Goal: Task Accomplishment & Management: Complete application form

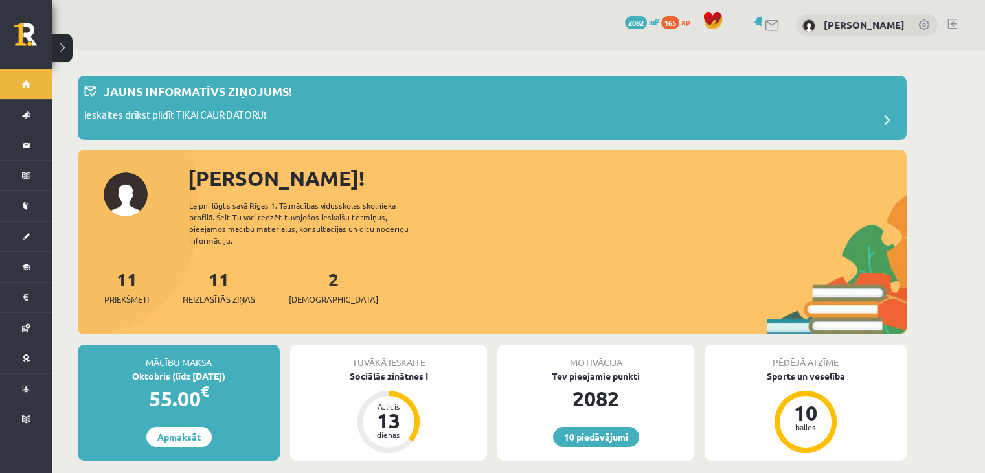
click at [948, 24] on link at bounding box center [953, 24] width 10 height 10
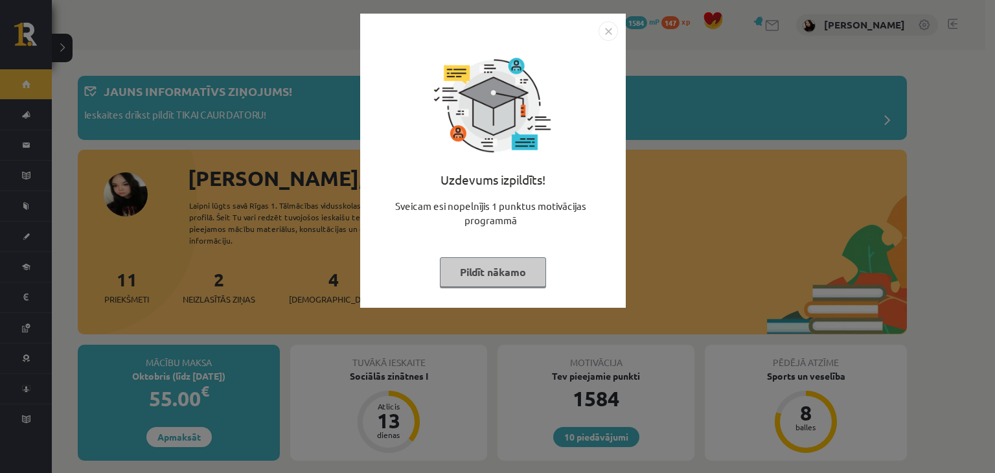
click at [495, 260] on button "Pildīt nākamo" at bounding box center [493, 272] width 106 height 30
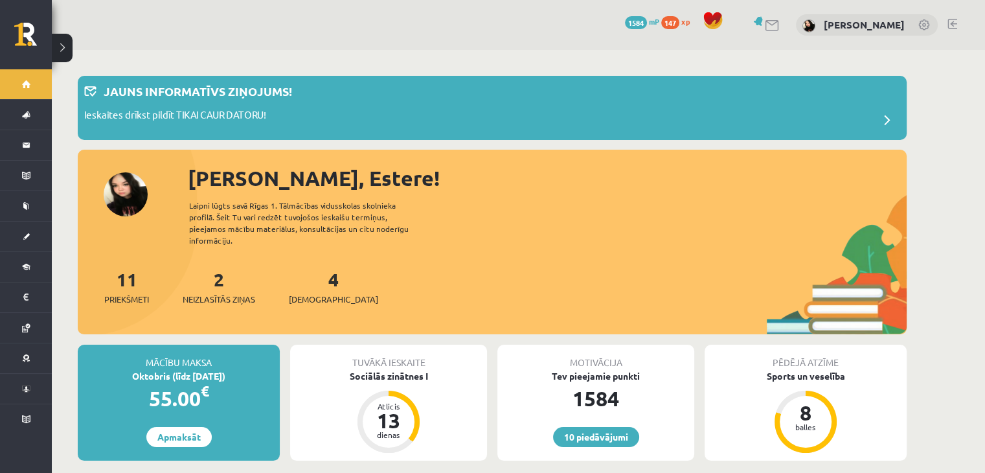
click at [952, 26] on link at bounding box center [953, 24] width 10 height 10
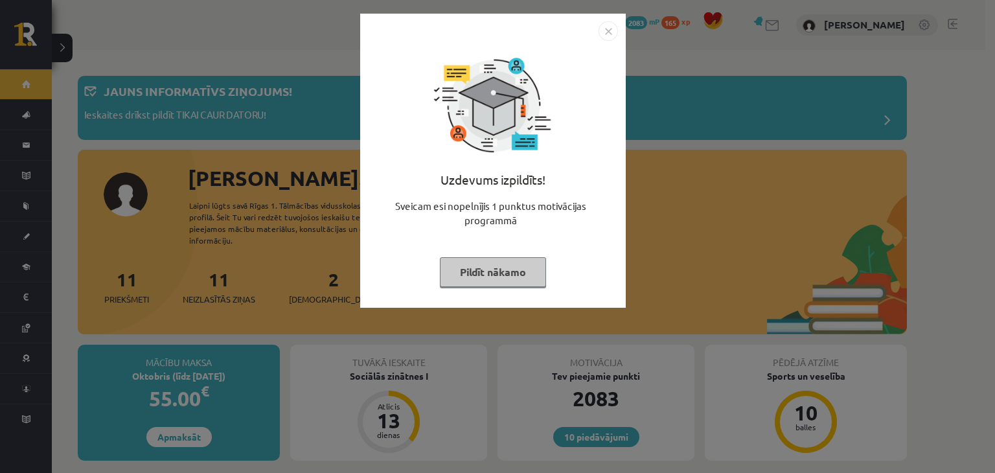
click at [481, 268] on button "Pildīt nākamo" at bounding box center [493, 272] width 106 height 30
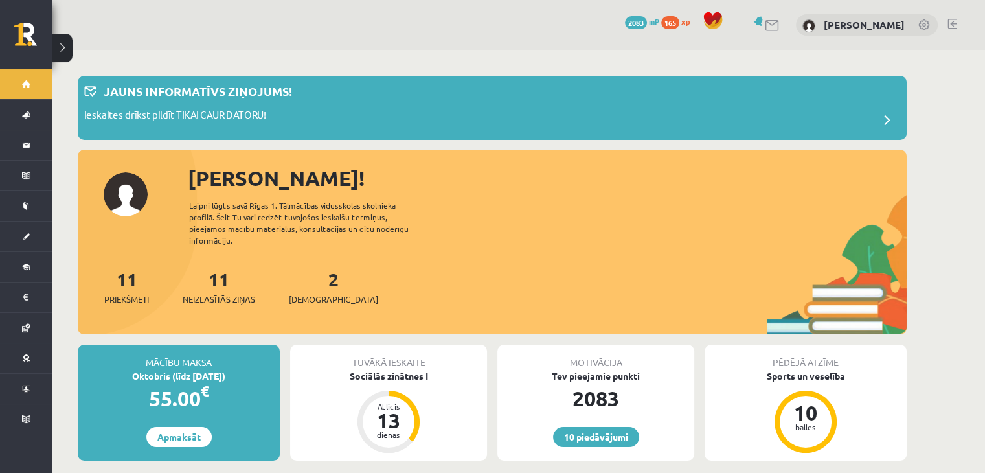
click at [948, 27] on link at bounding box center [953, 24] width 10 height 10
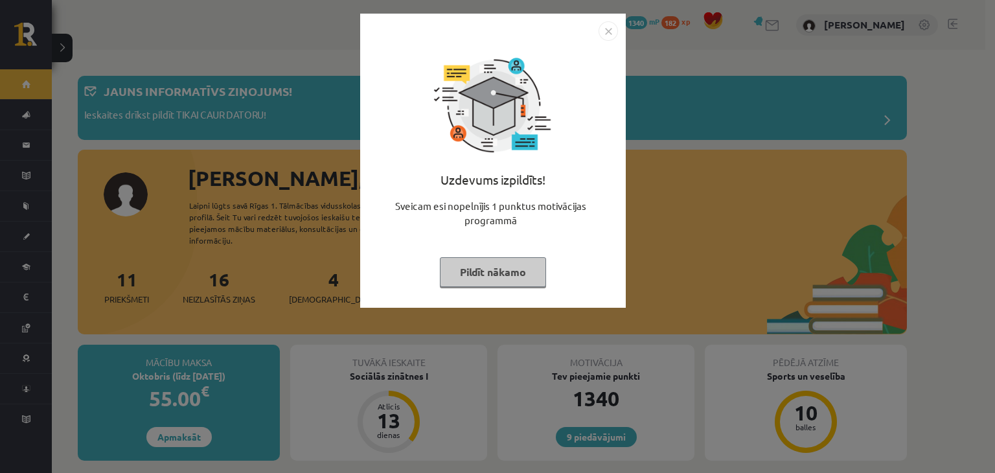
click at [485, 262] on button "Pildīt nākamo" at bounding box center [493, 272] width 106 height 30
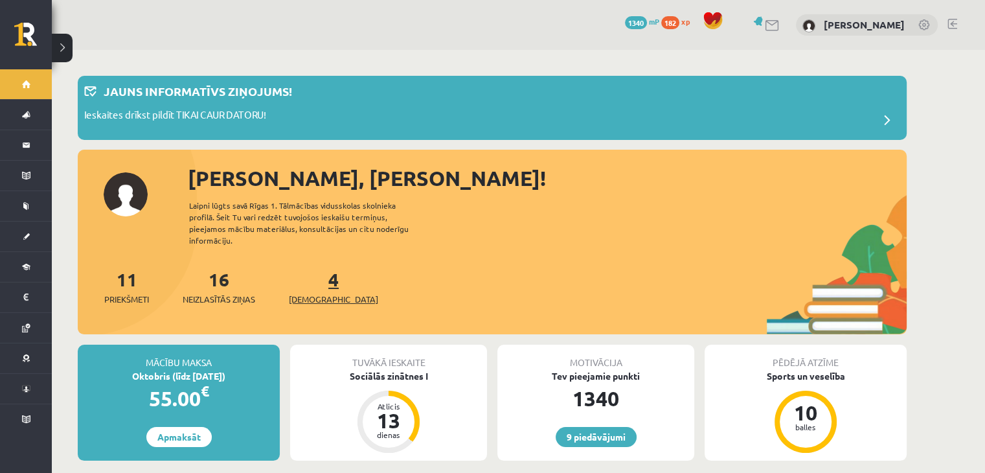
click at [308, 268] on link "4 Ieskaites" at bounding box center [333, 287] width 89 height 38
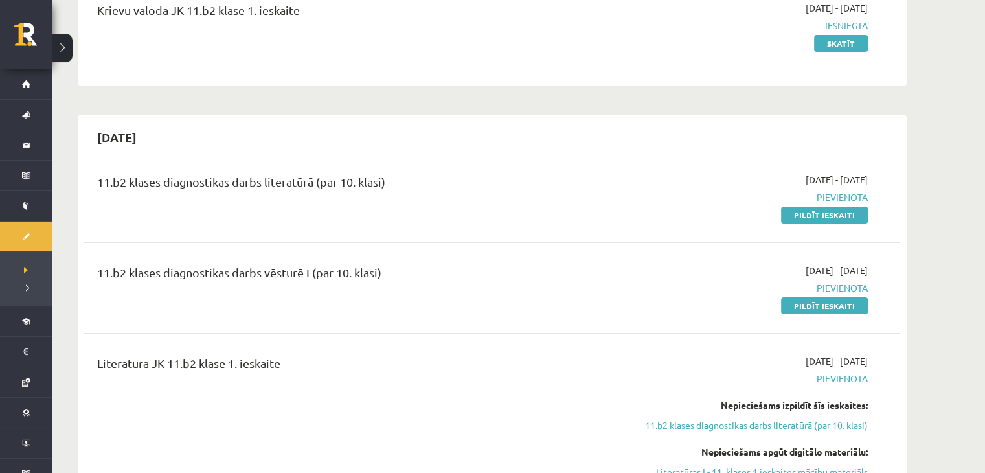
scroll to position [274, 0]
click at [850, 312] on link "Pildīt ieskaiti" at bounding box center [824, 306] width 87 height 17
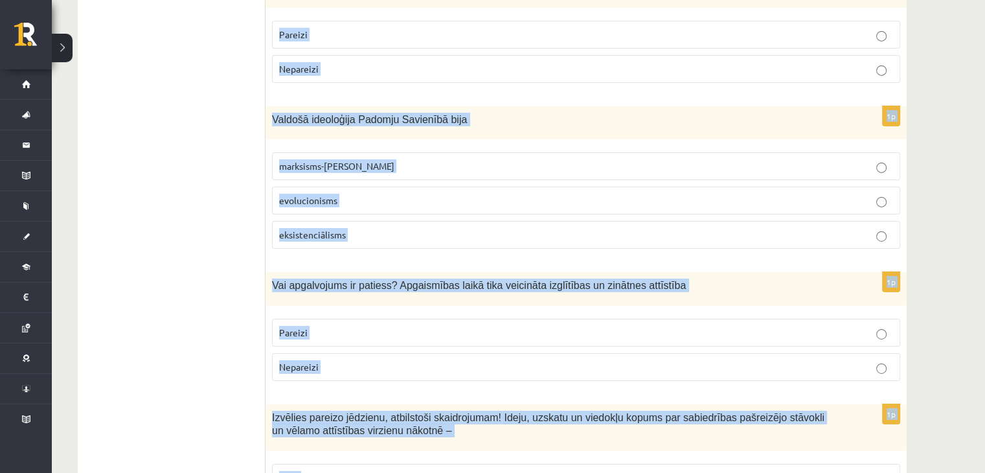
scroll to position [4363, 0]
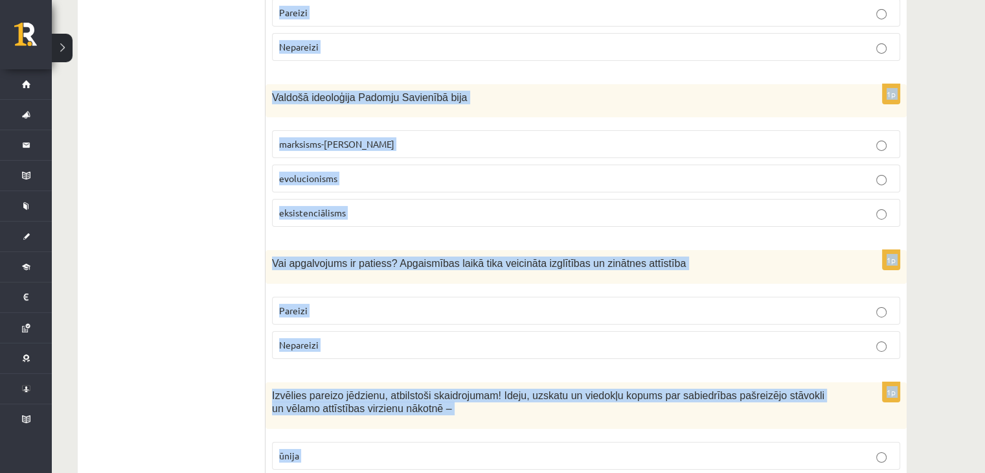
drag, startPoint x: 271, startPoint y: 258, endPoint x: 415, endPoint y: 503, distance: 283.4
copy form "Lor ipsumdolors am consect? Adipiscinge seddoeiu tempor inci utlabo etdolore ma…"
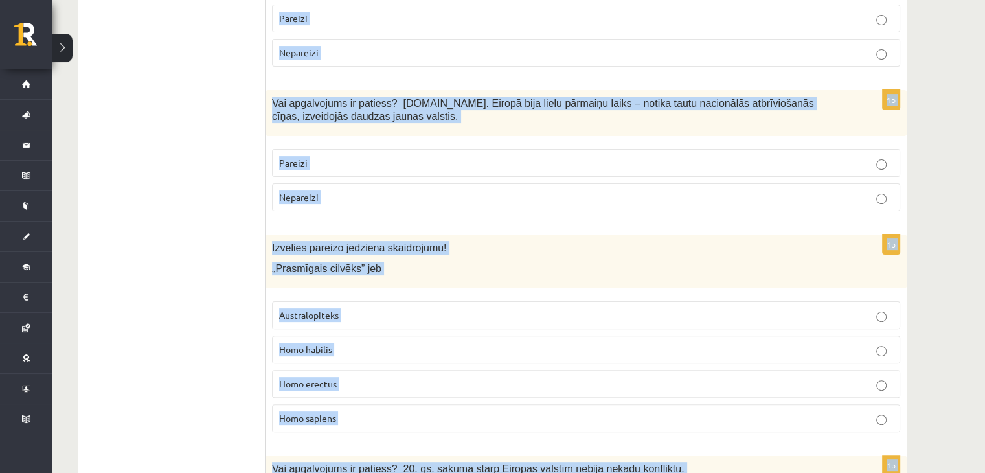
scroll to position [0, 0]
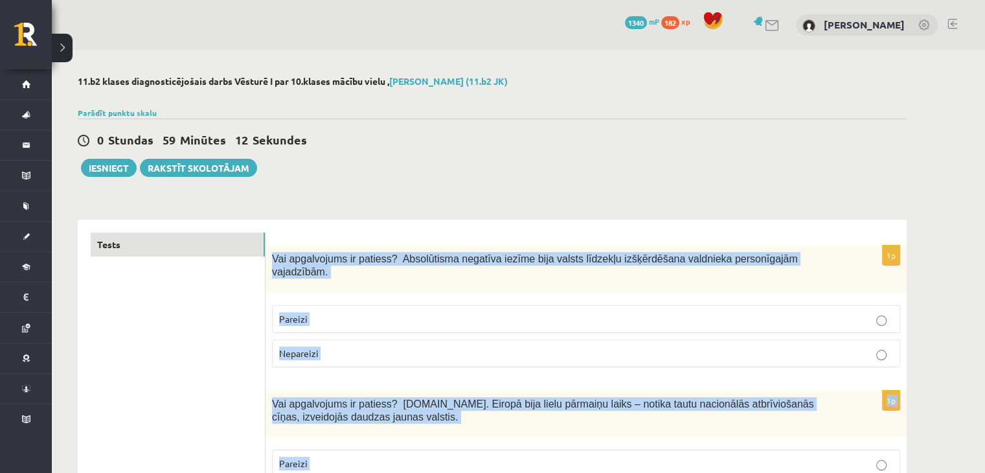
click at [378, 312] on p "Pareizi" at bounding box center [586, 319] width 614 height 14
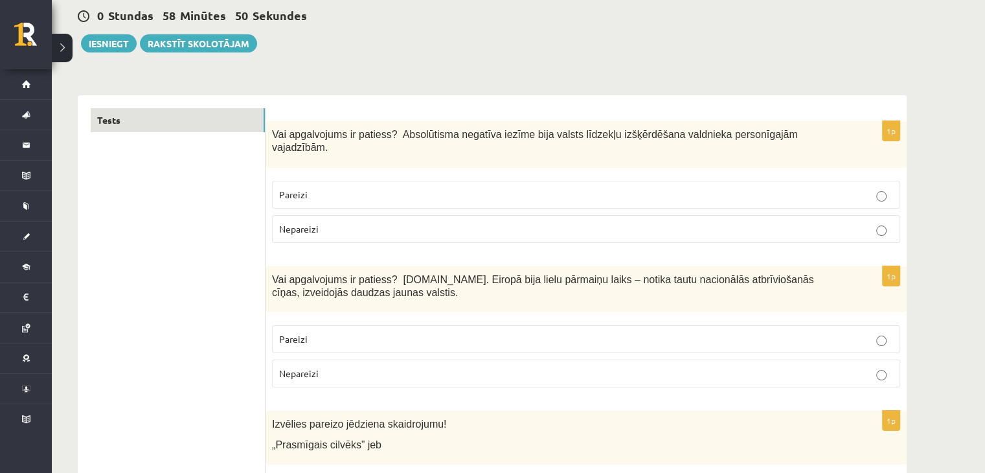
click at [376, 332] on p "Pareizi" at bounding box center [586, 339] width 614 height 14
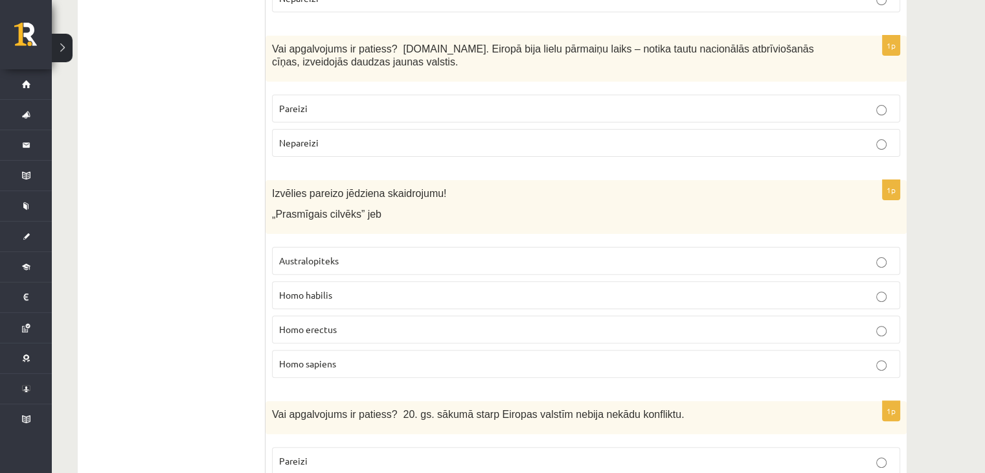
scroll to position [402, 0]
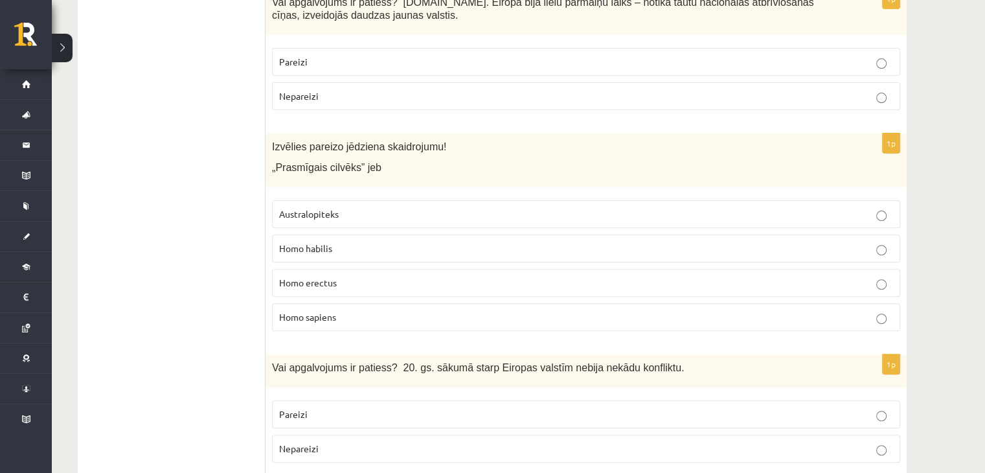
click at [399, 242] on p "Homo habilis" at bounding box center [586, 249] width 614 height 14
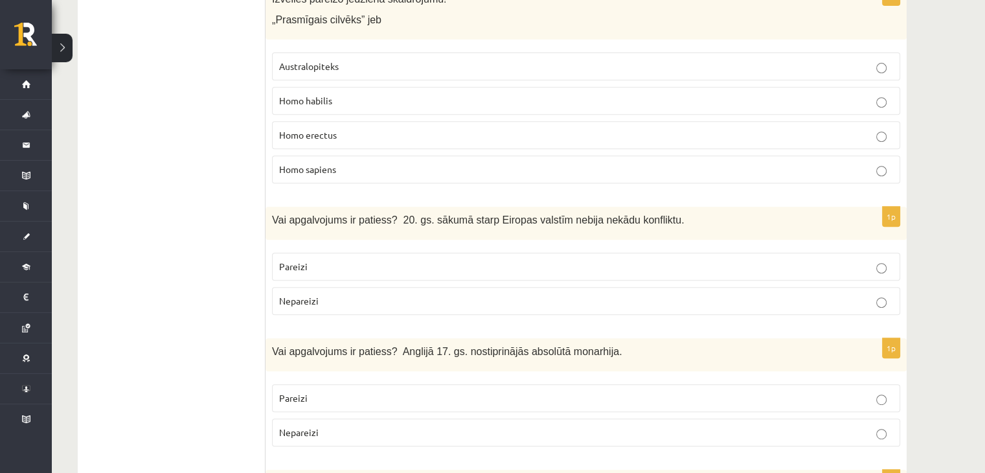
scroll to position [552, 0]
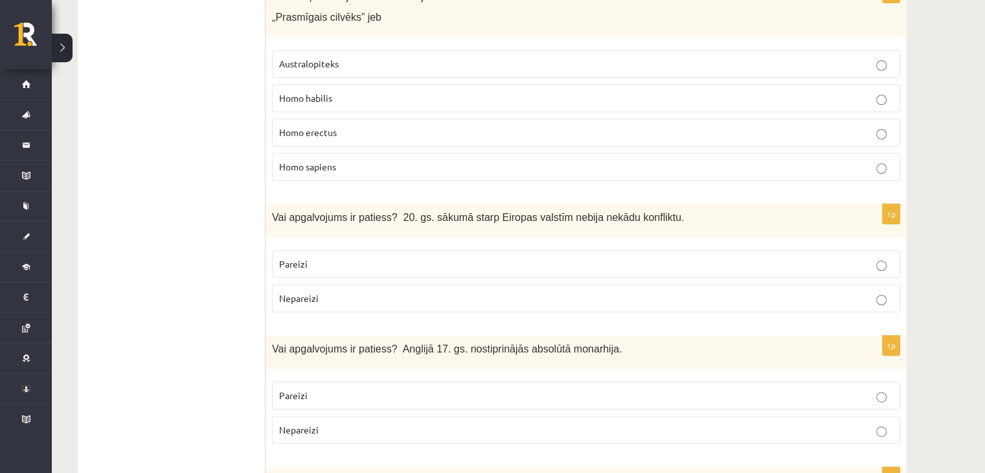
click at [371, 292] on p "Nepareizi" at bounding box center [586, 299] width 614 height 14
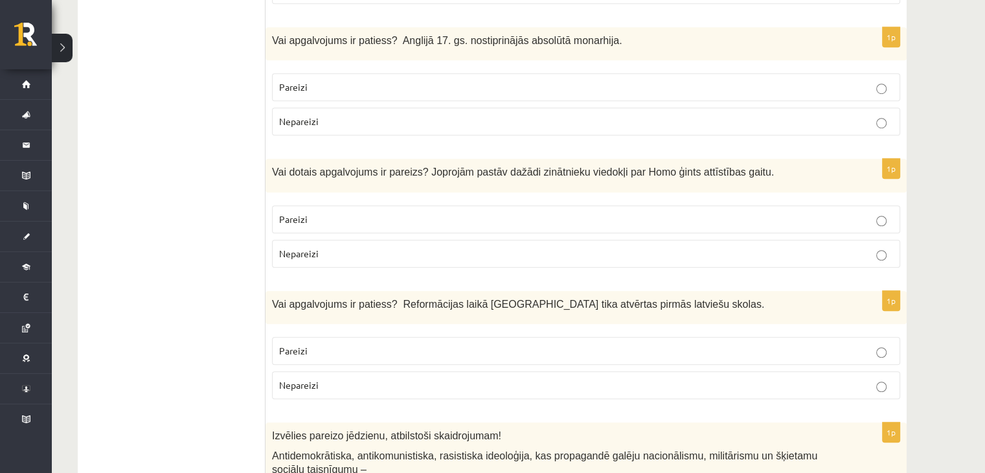
scroll to position [858, 0]
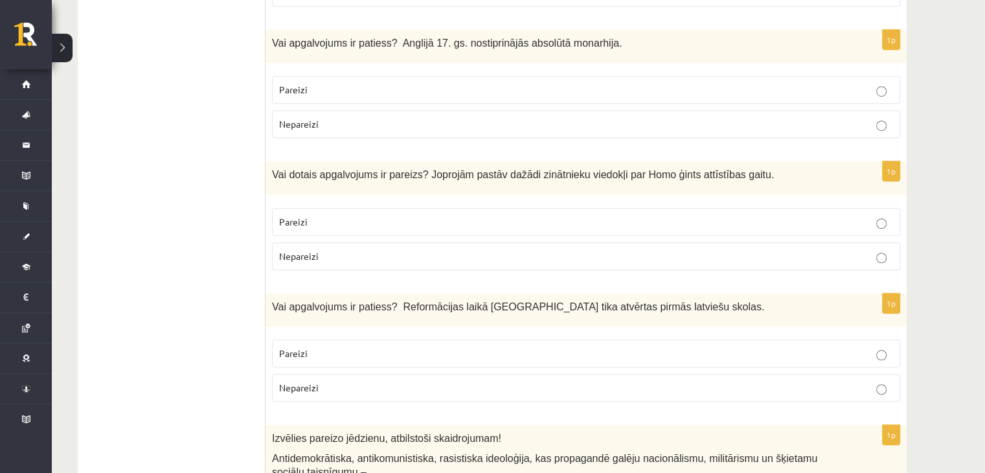
click at [330, 117] on p "Nepareizi" at bounding box center [586, 124] width 614 height 14
click at [338, 215] on p "Pareizi" at bounding box center [586, 222] width 614 height 14
click at [355, 347] on p "Pareizi" at bounding box center [586, 354] width 614 height 14
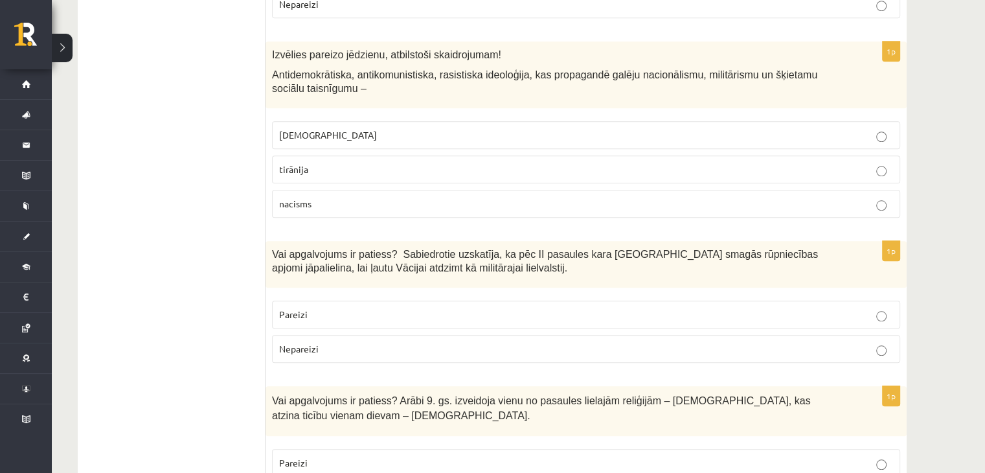
scroll to position [1244, 0]
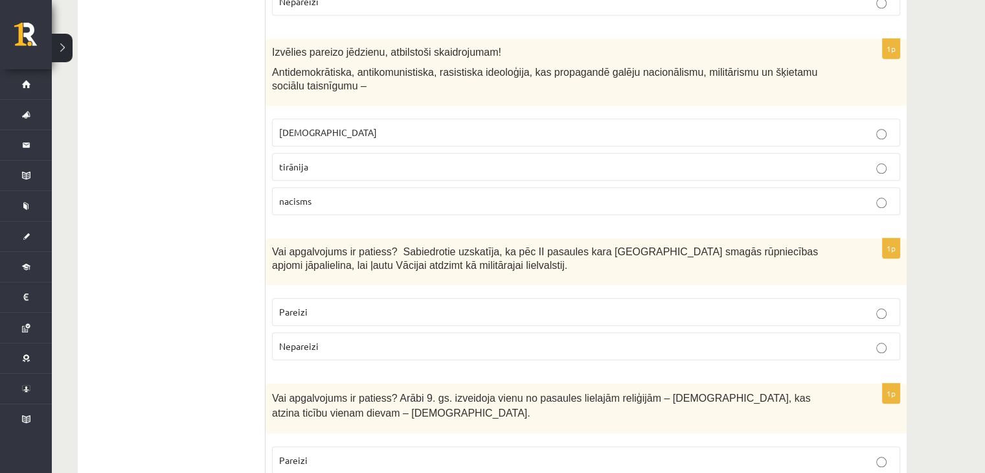
click at [363, 126] on p "[DEMOGRAPHIC_DATA]" at bounding box center [586, 133] width 614 height 14
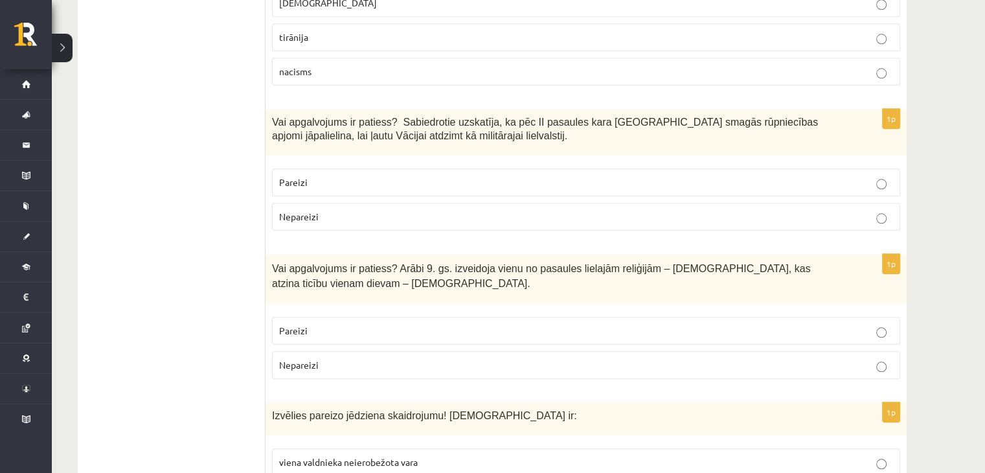
scroll to position [1393, 0]
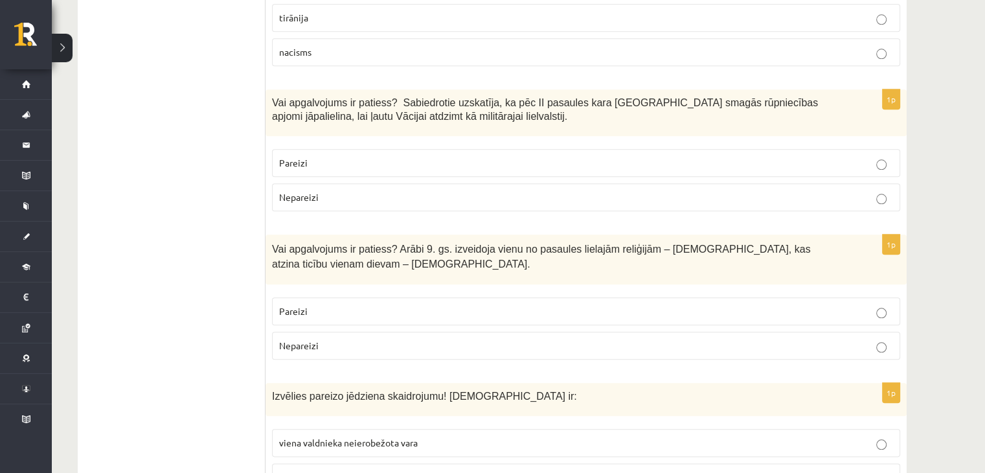
click at [356, 190] on p "Nepareizi" at bounding box center [586, 197] width 614 height 14
click at [332, 339] on p "Nepareizi" at bounding box center [586, 346] width 614 height 14
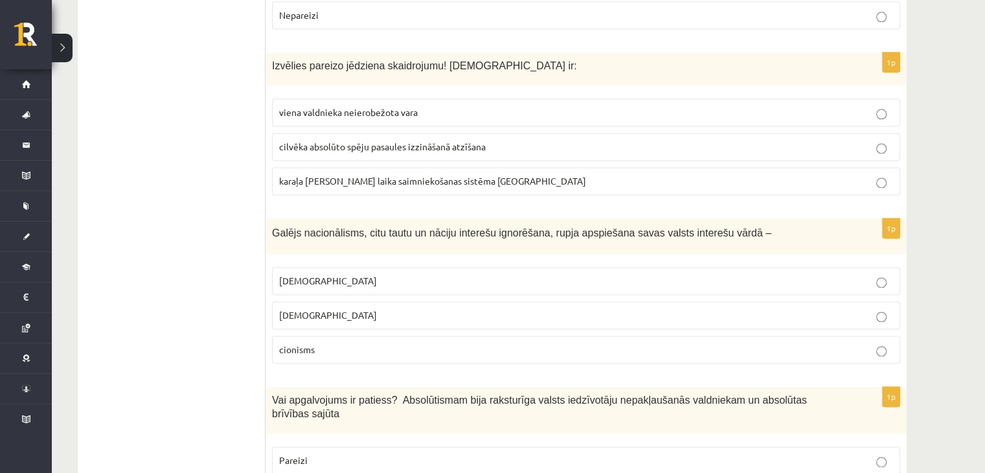
scroll to position [1734, 0]
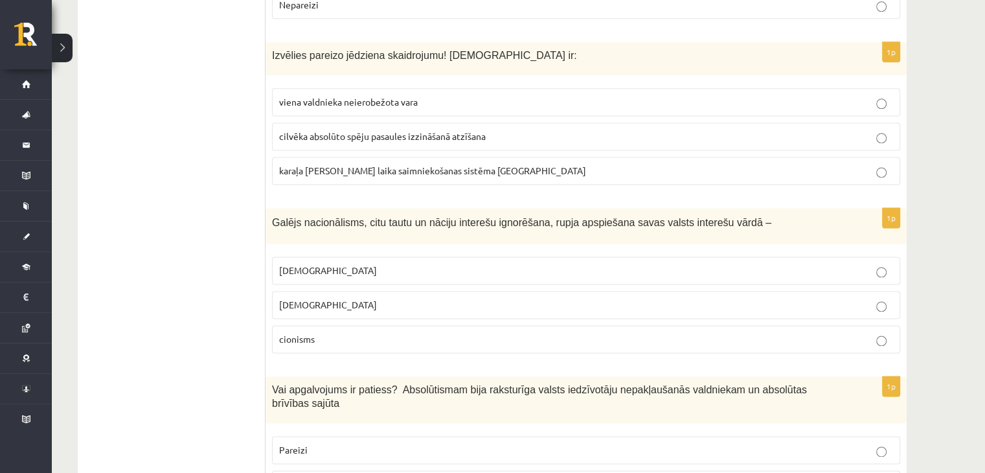
click at [347, 96] on span "viena valdnieka neierobežota vara" at bounding box center [348, 102] width 139 height 12
click at [465, 95] on p "viena valdnieka neierobežota vara" at bounding box center [586, 102] width 614 height 14
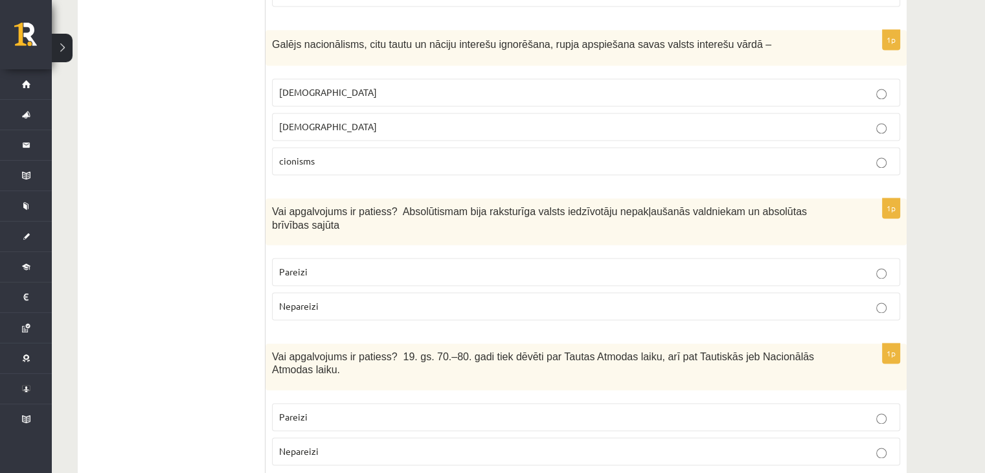
scroll to position [1912, 0]
click at [318, 85] on p "[DEMOGRAPHIC_DATA]" at bounding box center [586, 92] width 614 height 14
click at [372, 299] on p "Nepareizi" at bounding box center [586, 306] width 614 height 14
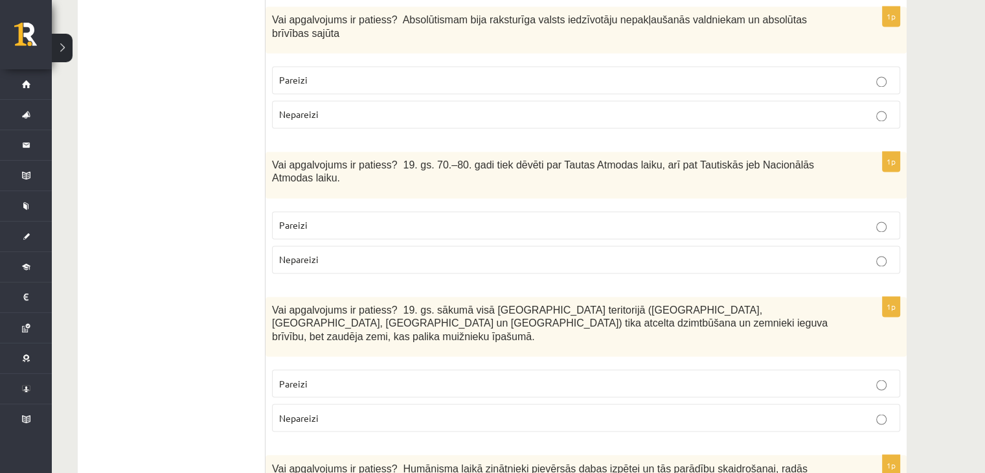
scroll to position [2104, 0]
click at [345, 211] on label "Pareizi" at bounding box center [586, 225] width 628 height 28
click at [358, 410] on p "Nepareizi" at bounding box center [586, 417] width 614 height 14
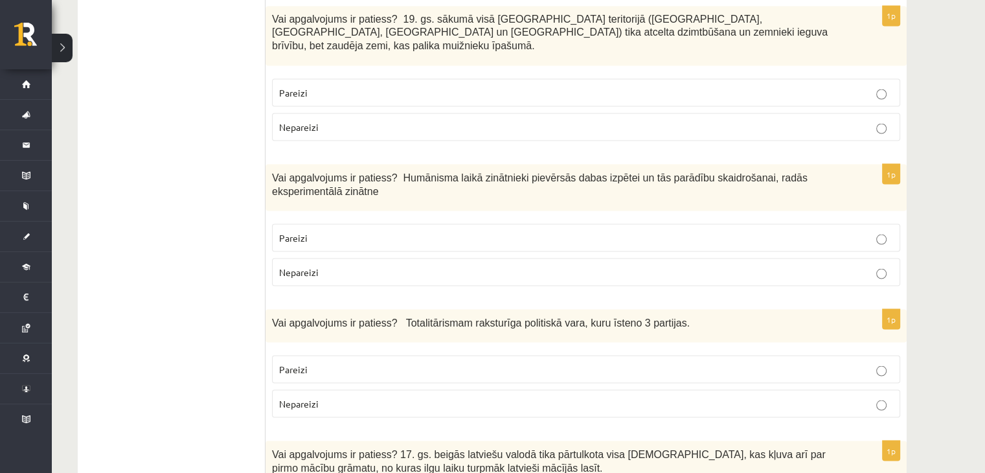
scroll to position [2398, 0]
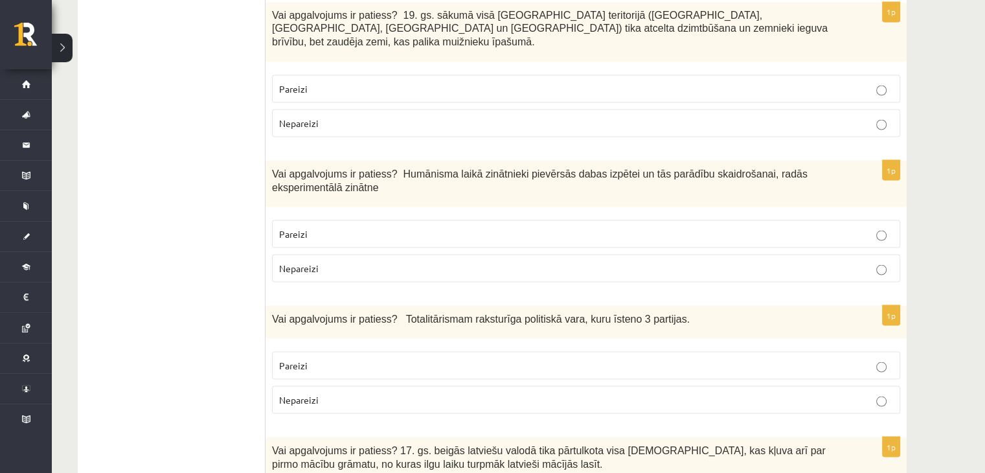
click at [365, 227] on p "Pareizi" at bounding box center [586, 234] width 614 height 14
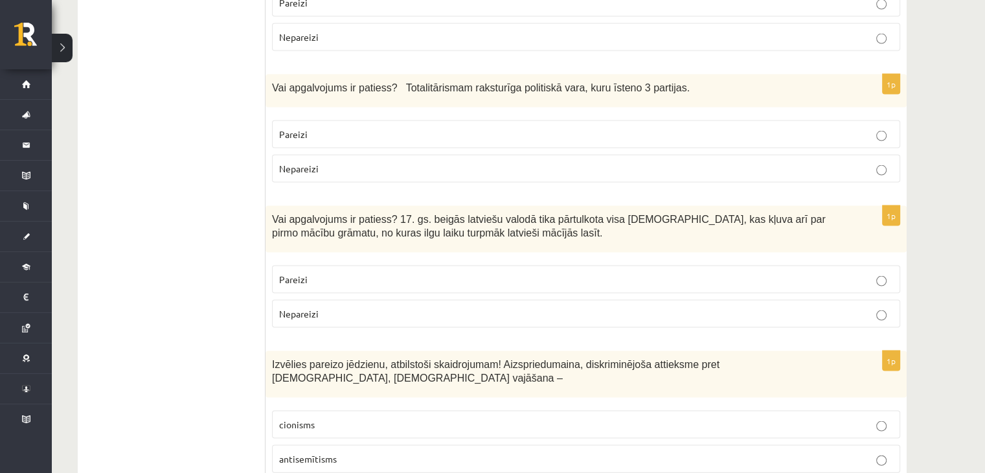
scroll to position [2628, 0]
click at [396, 454] on p "antisemītisms" at bounding box center [586, 461] width 614 height 14
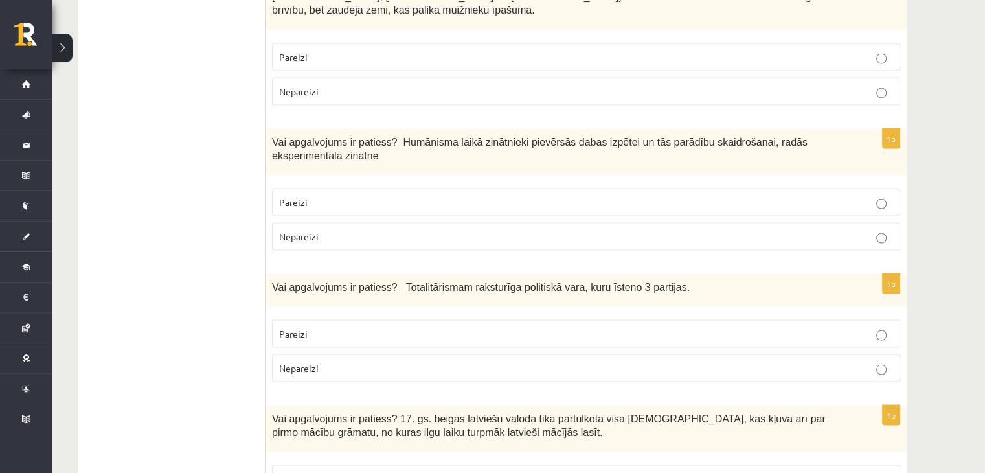
scroll to position [2429, 0]
click at [358, 362] on p "Nepareizi" at bounding box center [586, 369] width 614 height 14
click at [347, 472] on p "Pareizi" at bounding box center [586, 479] width 614 height 14
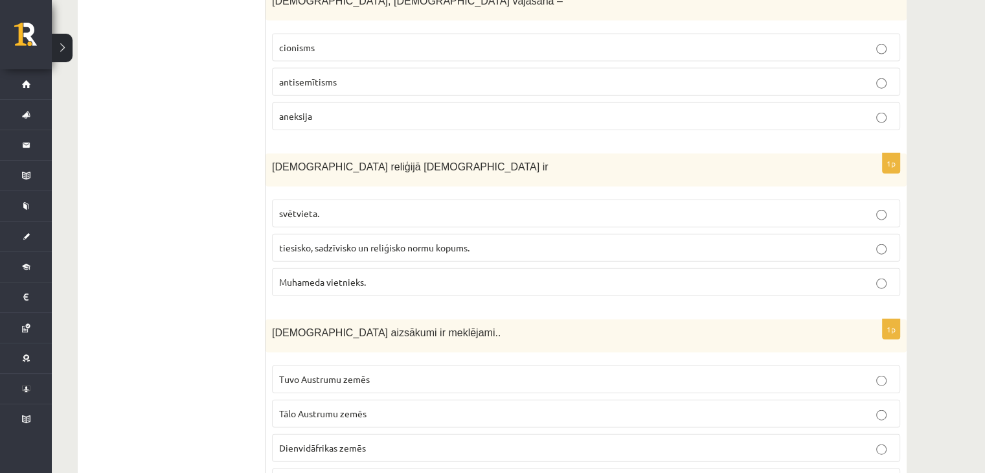
scroll to position [3009, 0]
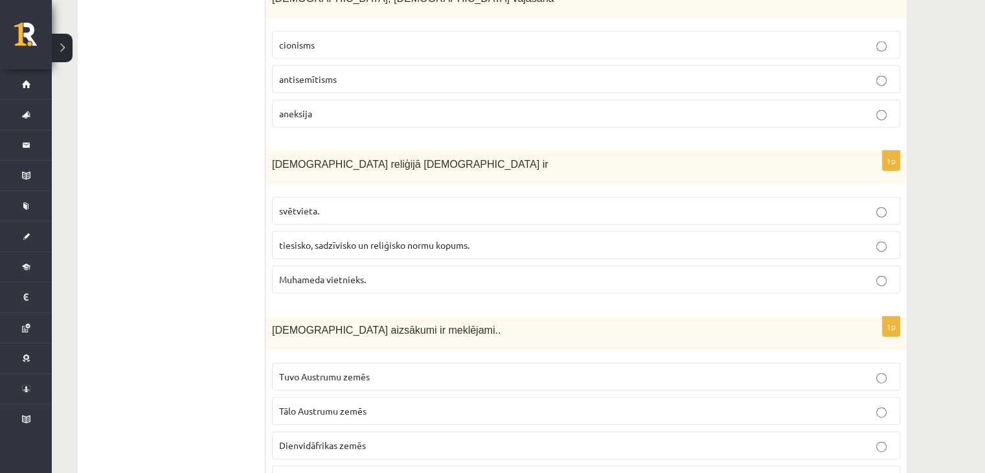
click at [327, 231] on label "tiesisko, sadzīvisko un reliģisko normu kopums." at bounding box center [586, 245] width 628 height 28
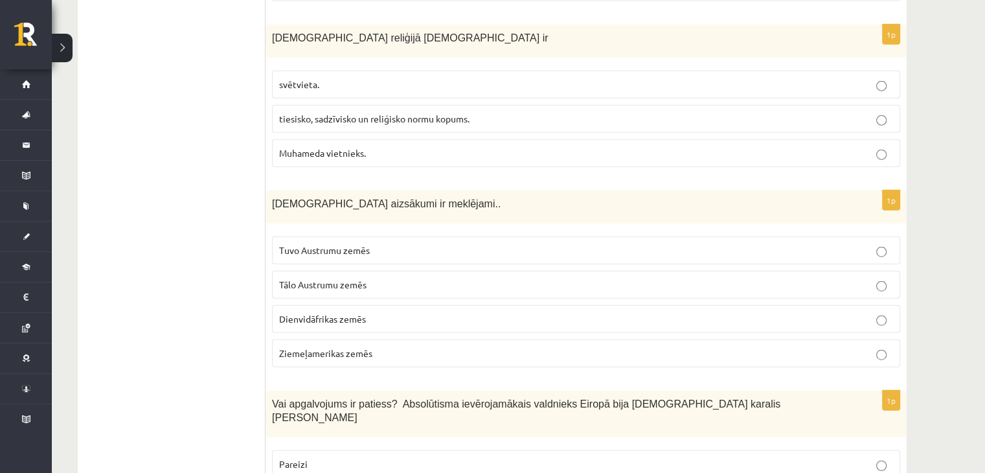
scroll to position [3141, 0]
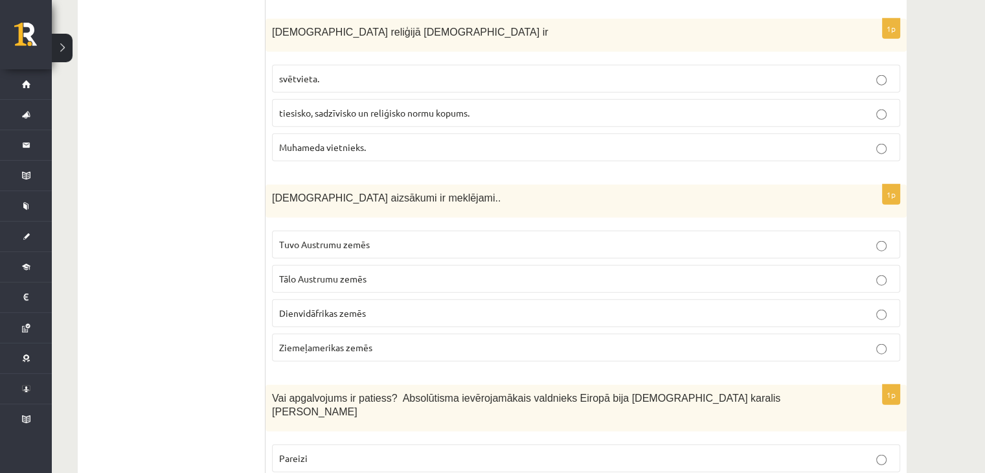
click at [338, 238] on p "Tuvo Austrumu zemēs" at bounding box center [586, 245] width 614 height 14
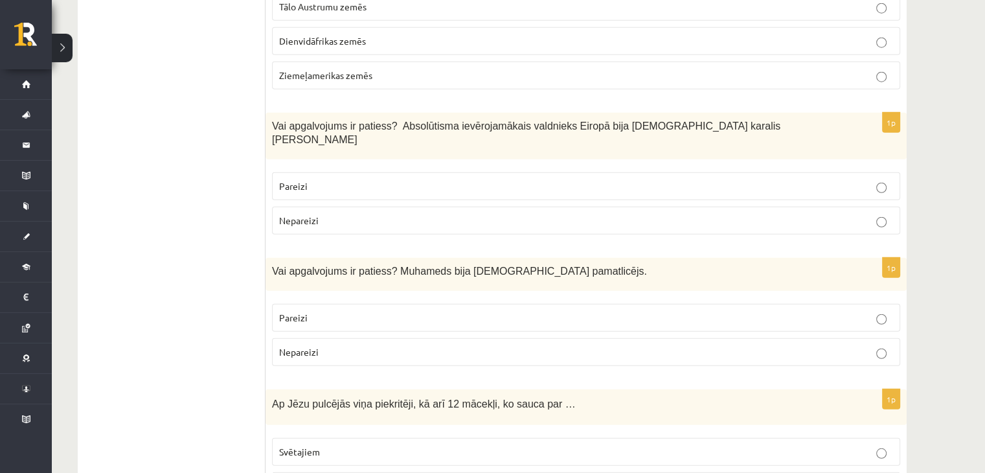
scroll to position [3412, 0]
click at [320, 304] on label "Pareizi" at bounding box center [586, 318] width 628 height 28
click at [369, 180] on p "Pareizi" at bounding box center [586, 187] width 614 height 14
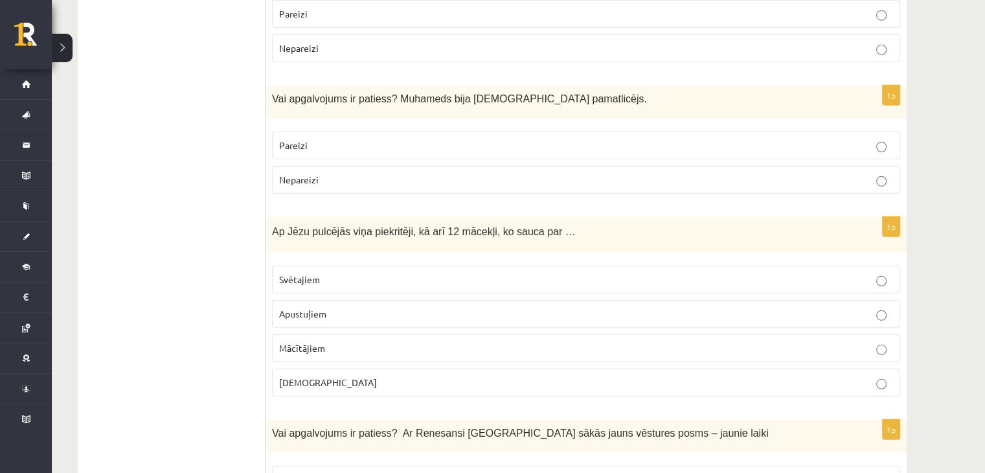
scroll to position [3586, 0]
click at [330, 306] on p "Apustuļiem" at bounding box center [586, 313] width 614 height 14
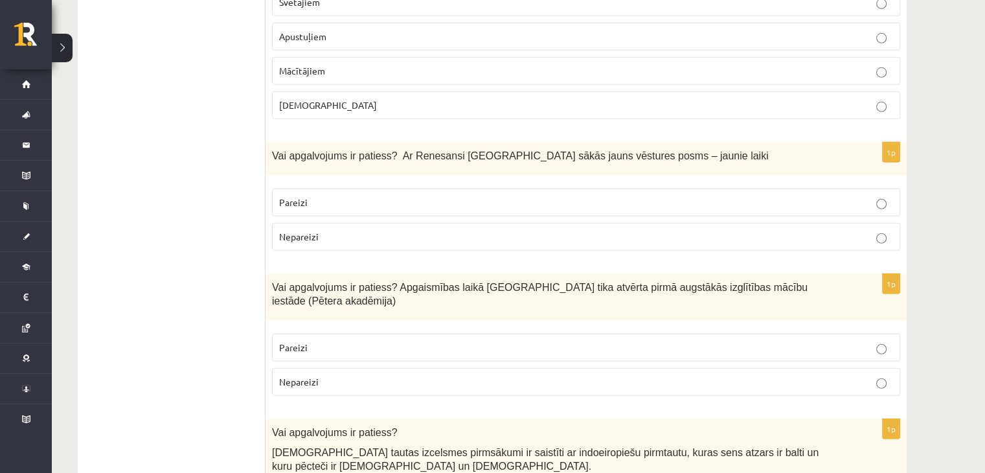
scroll to position [3864, 0]
click at [365, 181] on fieldset "Pareizi Nepareizi" at bounding box center [586, 217] width 628 height 73
click at [350, 332] on label "Pareizi" at bounding box center [586, 346] width 628 height 28
click at [365, 141] on div "1p Vai apgalvojums ir patiess? Ar Renesansi [GEOGRAPHIC_DATA] sākās jauns vēstu…" at bounding box center [586, 200] width 641 height 119
click at [365, 194] on p "Pareizi" at bounding box center [586, 201] width 614 height 14
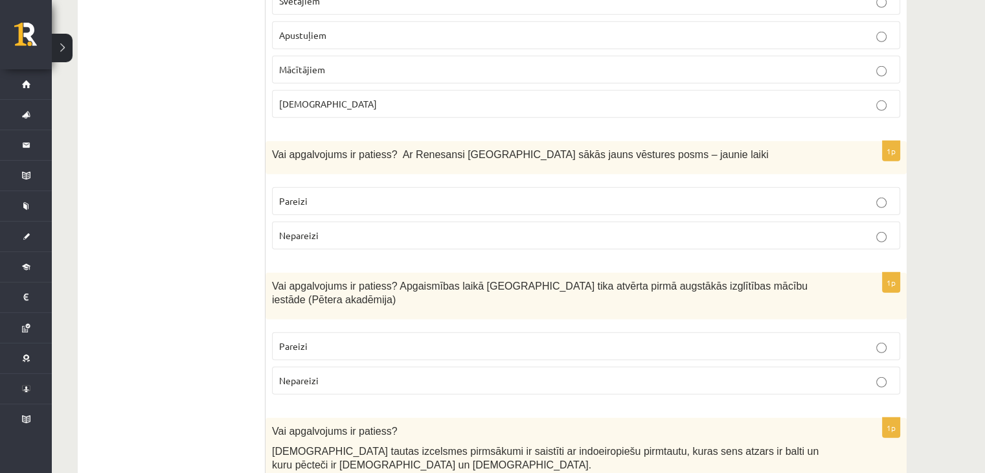
scroll to position [4061, 0]
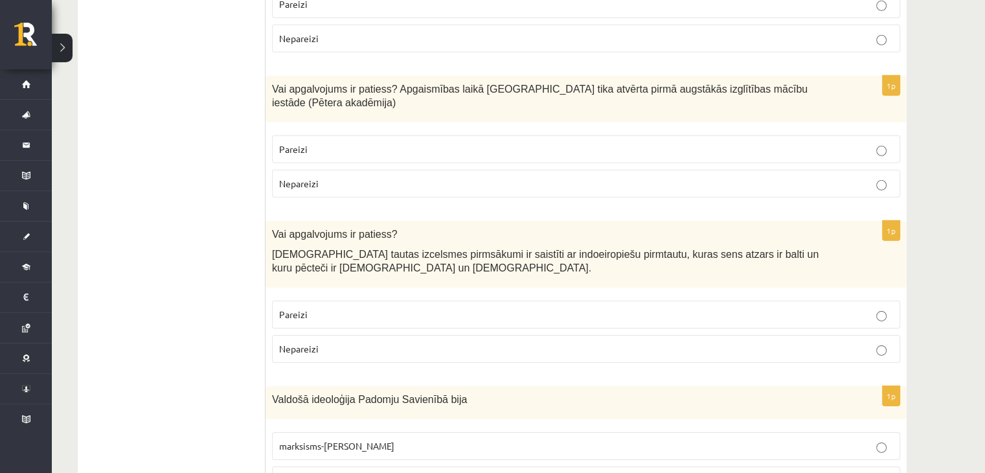
click at [337, 294] on fieldset "Pareizi Nepareizi" at bounding box center [586, 330] width 628 height 73
click at [341, 308] on p "Pareizi" at bounding box center [586, 315] width 614 height 14
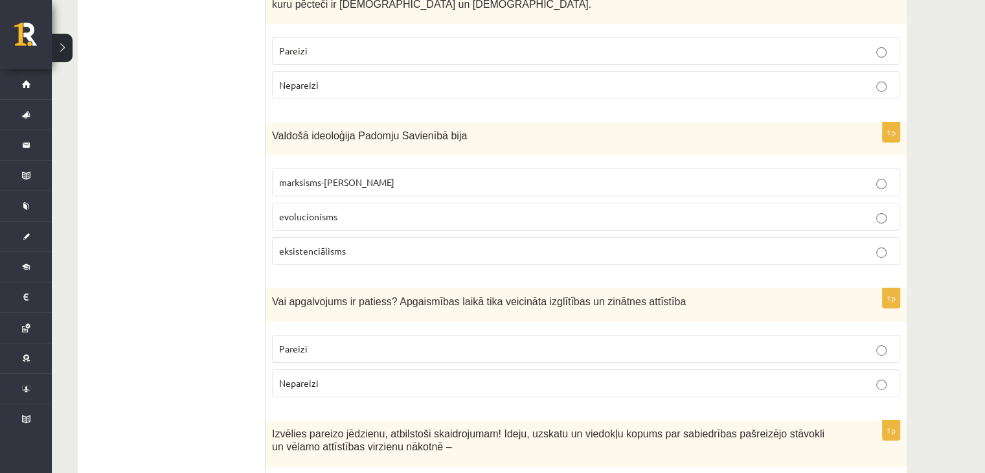
scroll to position [4325, 0]
click at [347, 176] on span "marksisms-[PERSON_NAME]" at bounding box center [336, 182] width 115 height 12
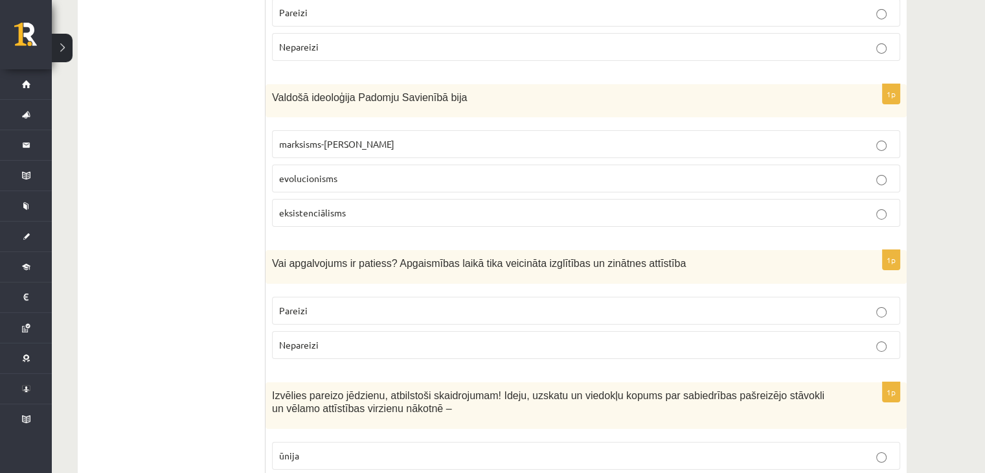
click at [327, 297] on label "Pareizi" at bounding box center [586, 311] width 628 height 28
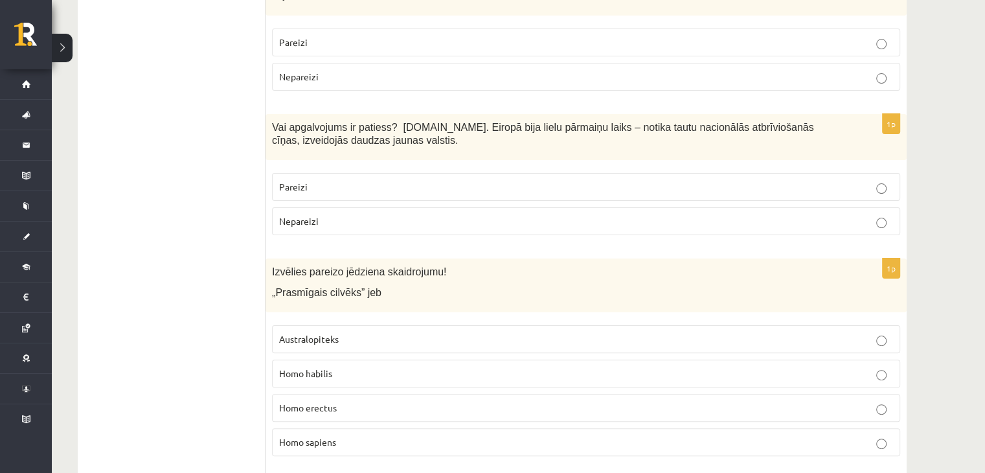
scroll to position [0, 0]
